Goal: Information Seeking & Learning: Learn about a topic

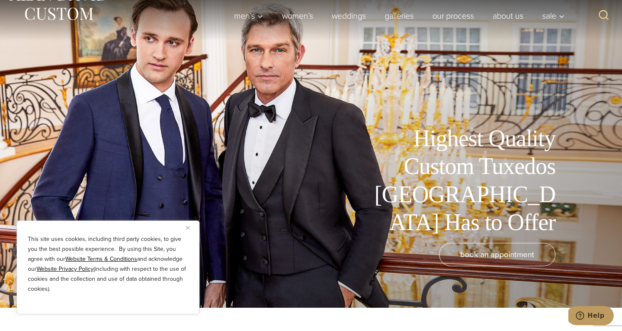
scroll to position [27, 0]
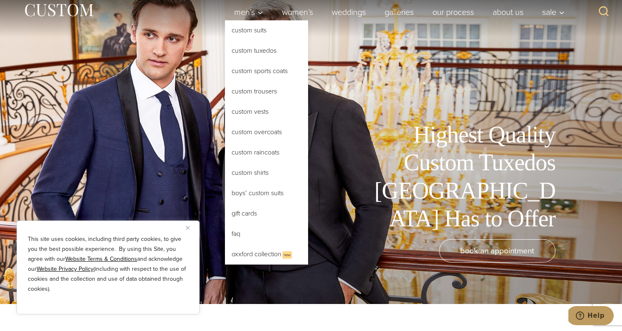
click at [250, 53] on link "Custom Tuxedos" at bounding box center [266, 51] width 83 height 20
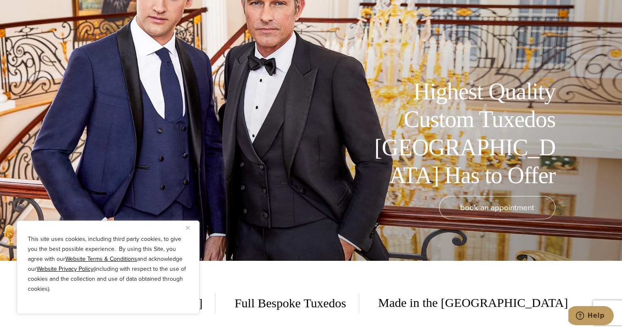
scroll to position [72, 0]
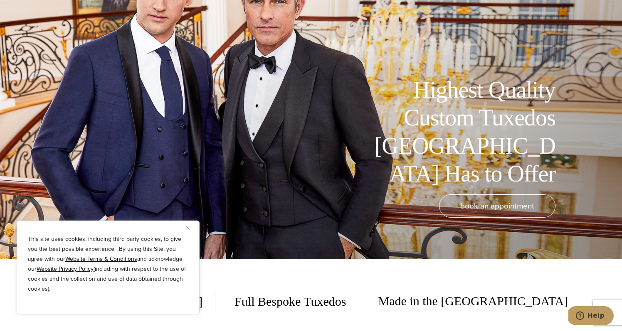
click at [187, 228] on img "Close" at bounding box center [188, 228] width 4 height 4
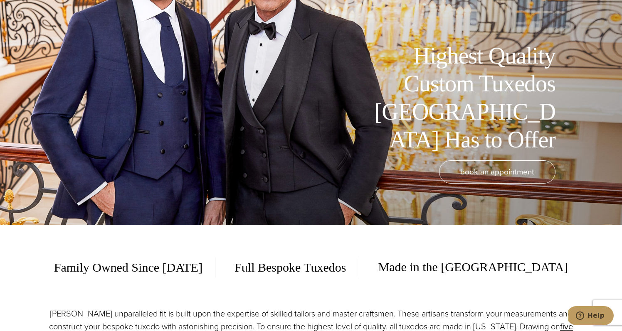
scroll to position [0, 0]
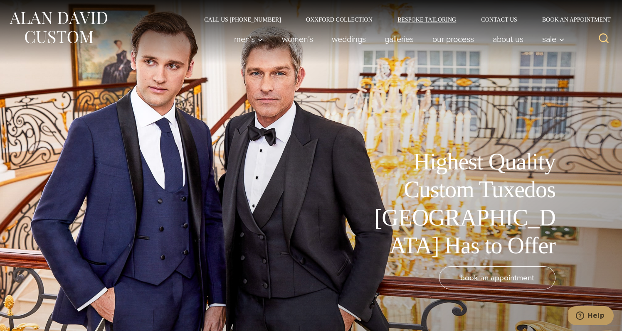
click at [423, 20] on link "Bespoke Tailoring" at bounding box center [427, 20] width 84 height 6
